Goal: Register for event/course

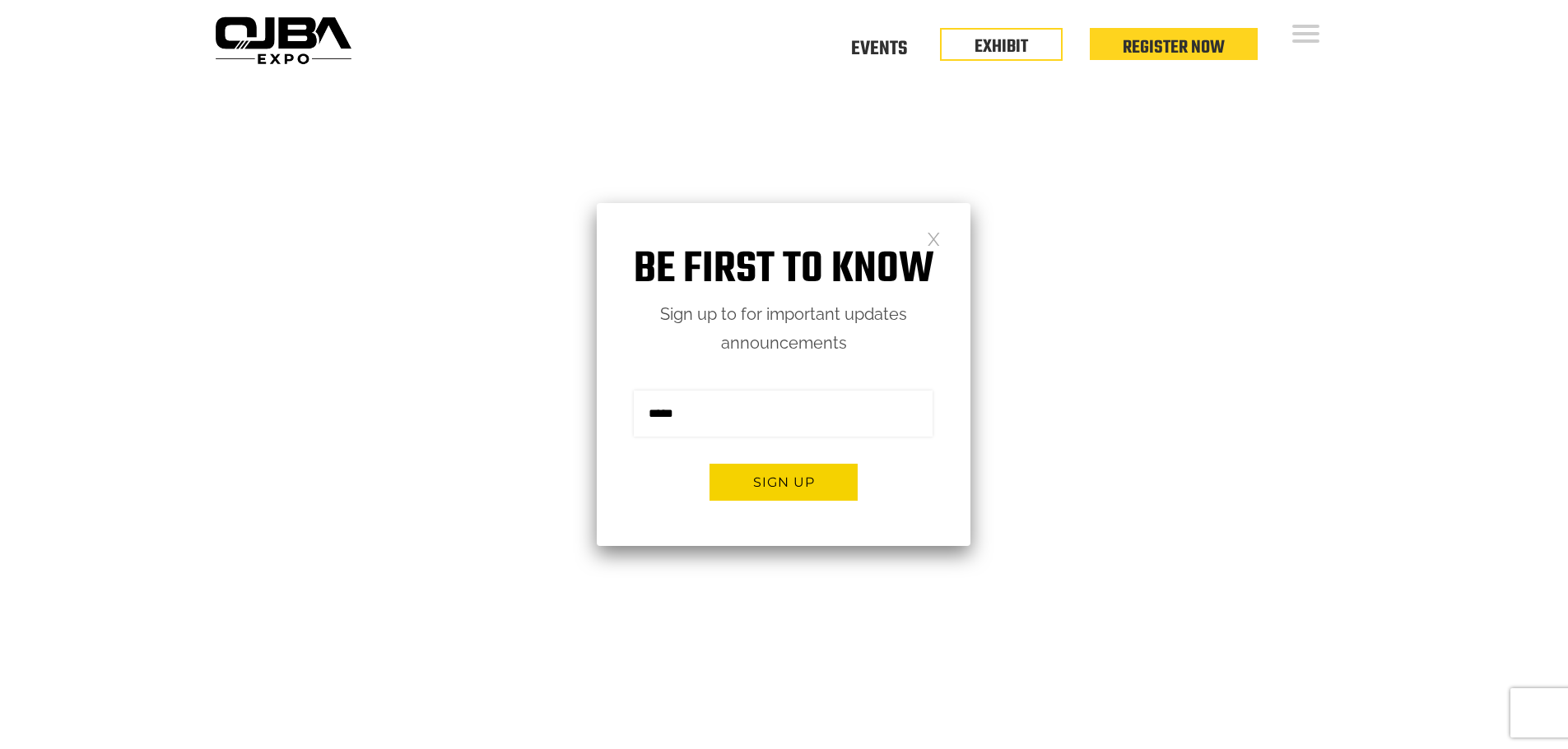
click at [934, 242] on link at bounding box center [934, 238] width 14 height 14
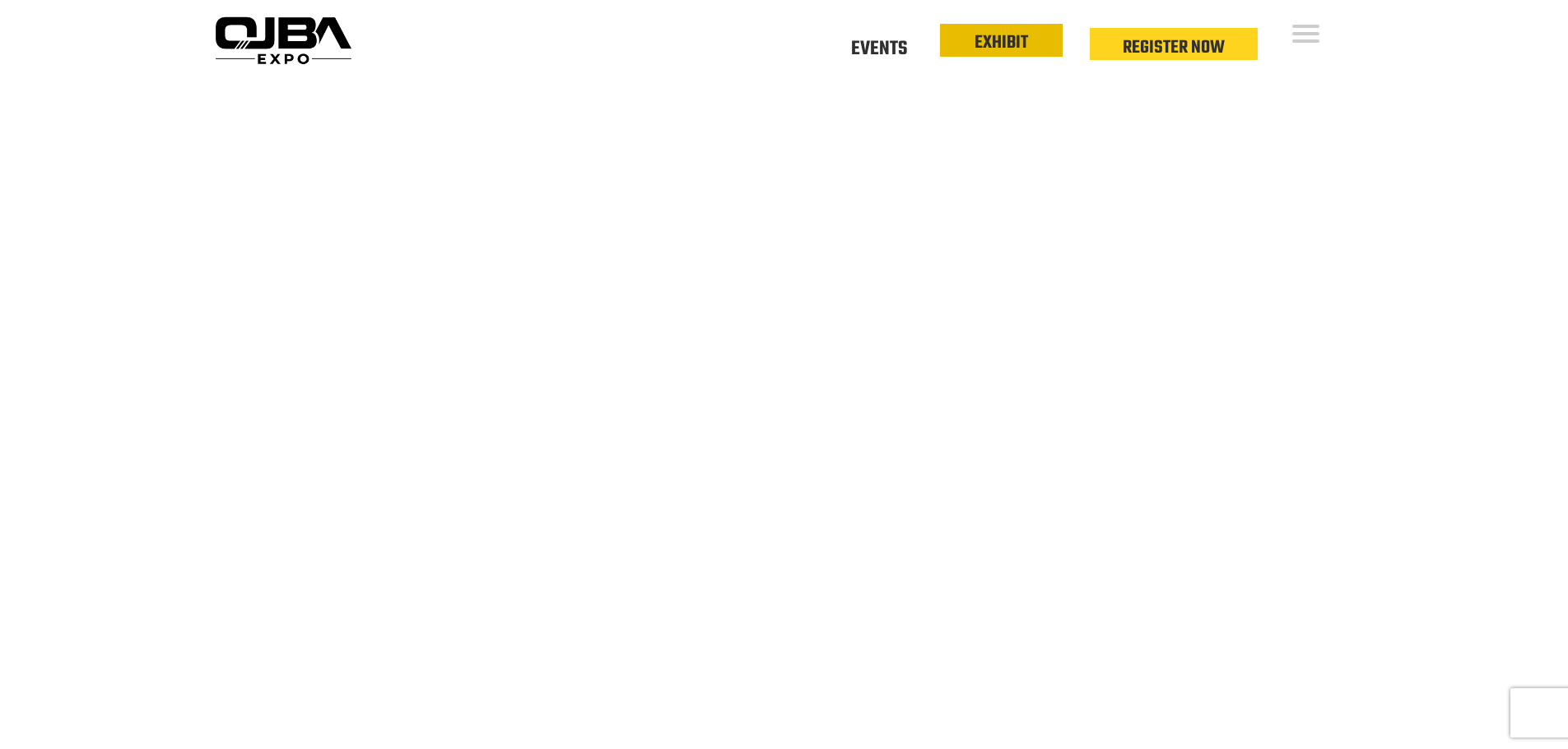
click at [987, 48] on link "EXHIBIT" at bounding box center [1002, 42] width 54 height 28
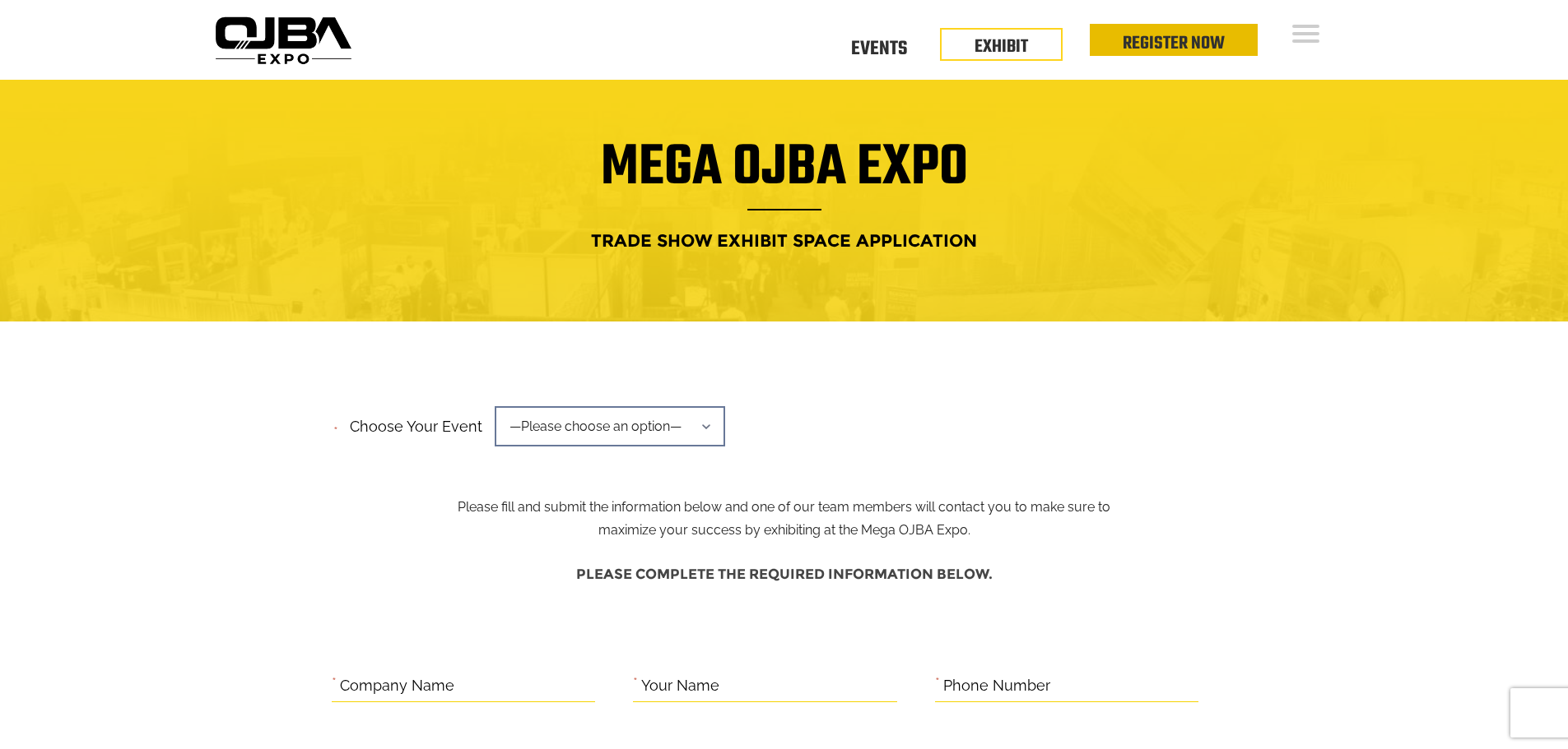
click at [1118, 45] on li "Register Now" at bounding box center [1173, 39] width 168 height 32
click at [1185, 44] on link "Register Now" at bounding box center [1173, 43] width 102 height 28
